Goal: Check status: Check status

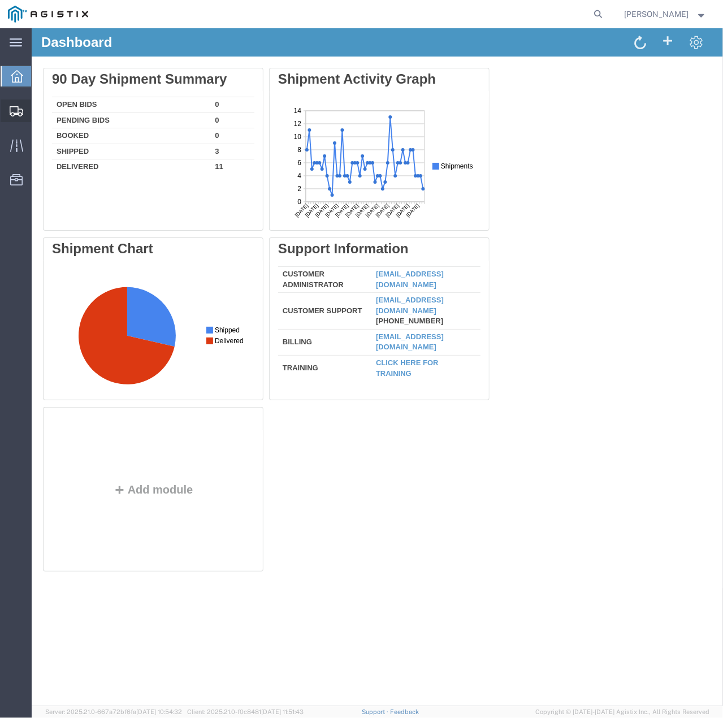
click at [12, 110] on icon at bounding box center [17, 111] width 14 height 10
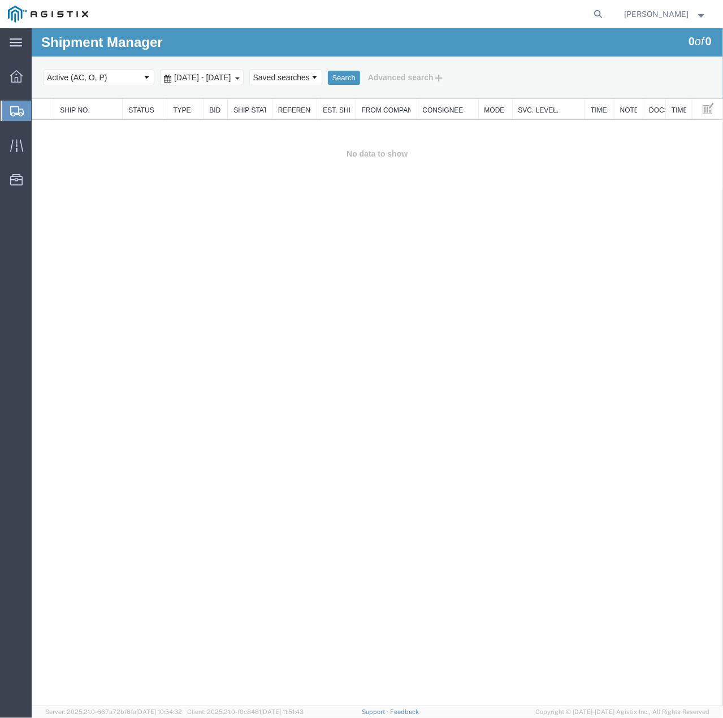
click at [144, 80] on select "Select status Active (AC, O, P) All Approved Awaiting Confirmation (AC) Booked …" at bounding box center [97, 77] width 111 height 16
select select "ALL"
click at [42, 69] on select "Select status Active (AC, O, P) All Approved Awaiting Confirmation (AC) Booked …" at bounding box center [97, 77] width 111 height 16
click at [360, 76] on button "Search" at bounding box center [344, 77] width 32 height 15
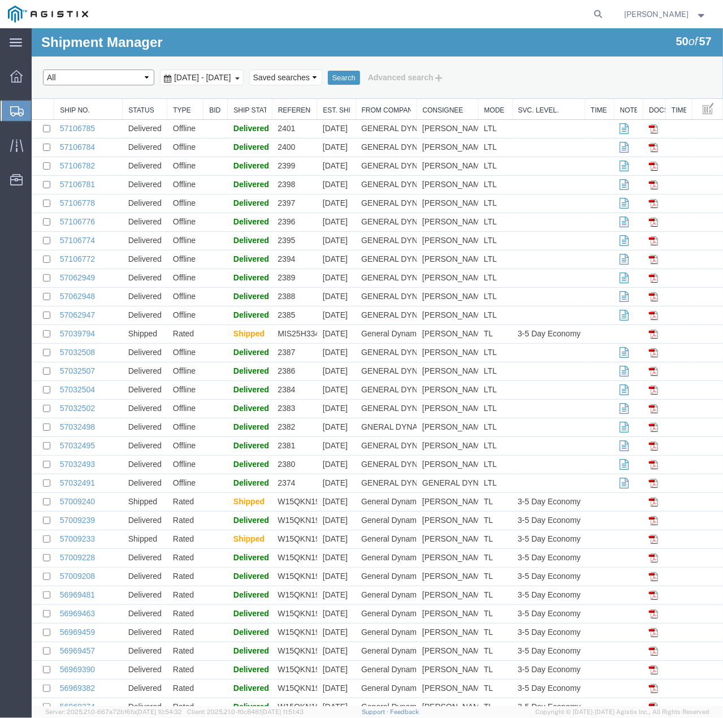
click at [131, 77] on select "Select status Active (AC, O, P) All Approved Awaiting Confirmation (AC) Booked …" at bounding box center [97, 77] width 111 height 16
select select "AWAITCONF"
click at [42, 69] on select "Select status Active (AC, O, P) All Approved Awaiting Confirmation (AC) Booked …" at bounding box center [97, 77] width 111 height 16
click at [360, 79] on button "Search" at bounding box center [344, 77] width 32 height 15
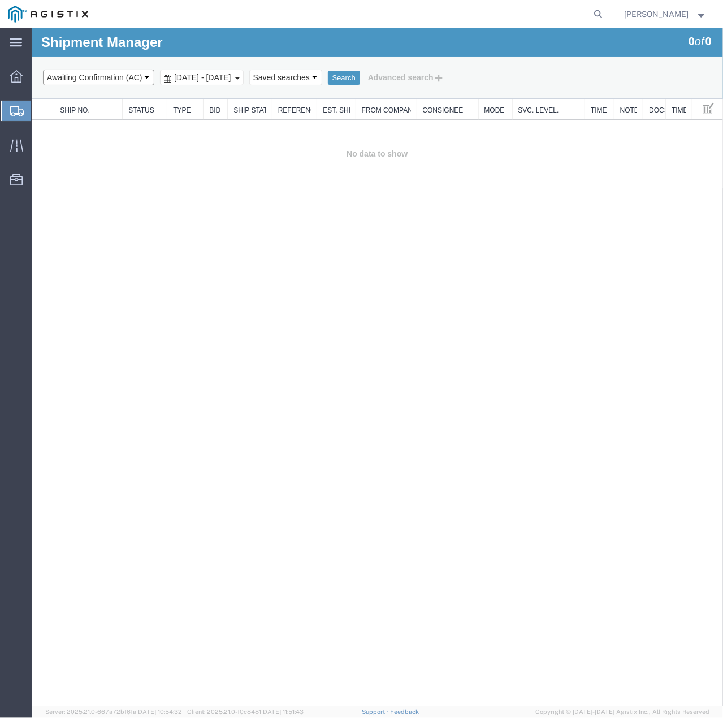
click at [136, 79] on select "Select status Active (AC, O, P) All Approved Awaiting Confirmation (AC) Booked …" at bounding box center [97, 77] width 111 height 16
select select "ALL"
click at [42, 69] on select "Select status Active (AC, O, P) All Approved Awaiting Confirmation (AC) Booked …" at bounding box center [97, 77] width 111 height 16
click at [360, 79] on button "Search" at bounding box center [344, 77] width 32 height 15
